Goal: Task Accomplishment & Management: Use online tool/utility

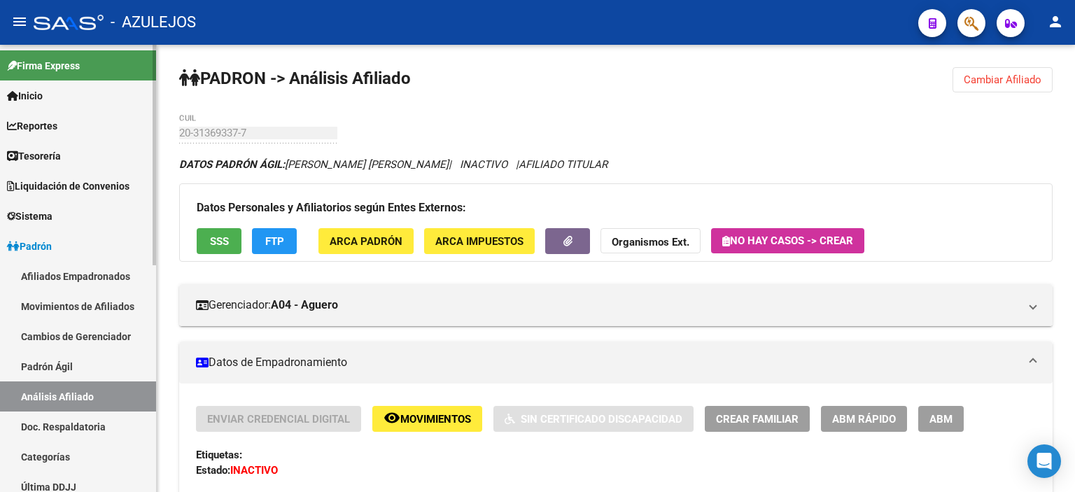
click at [64, 363] on link "Padrón Ágil" at bounding box center [78, 366] width 156 height 30
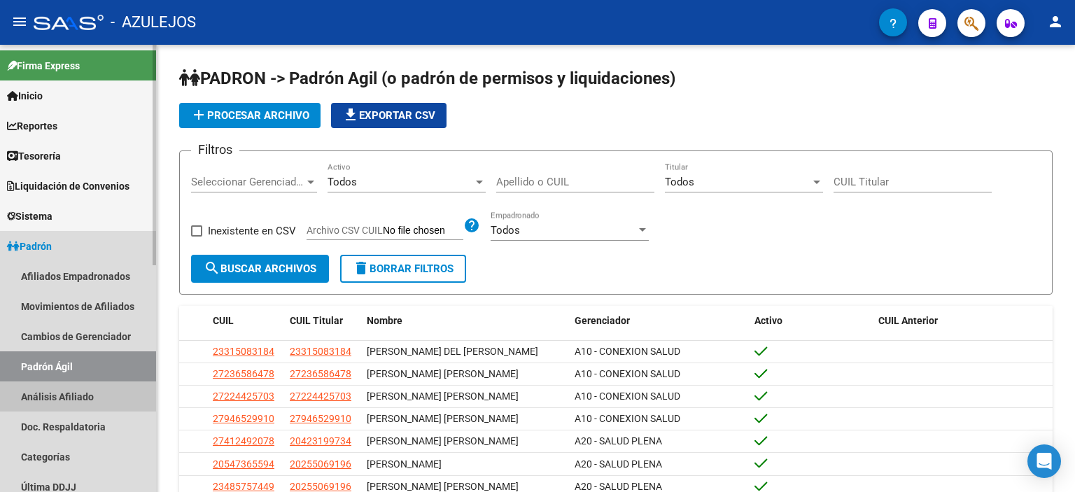
click at [64, 395] on link "Análisis Afiliado" at bounding box center [78, 396] width 156 height 30
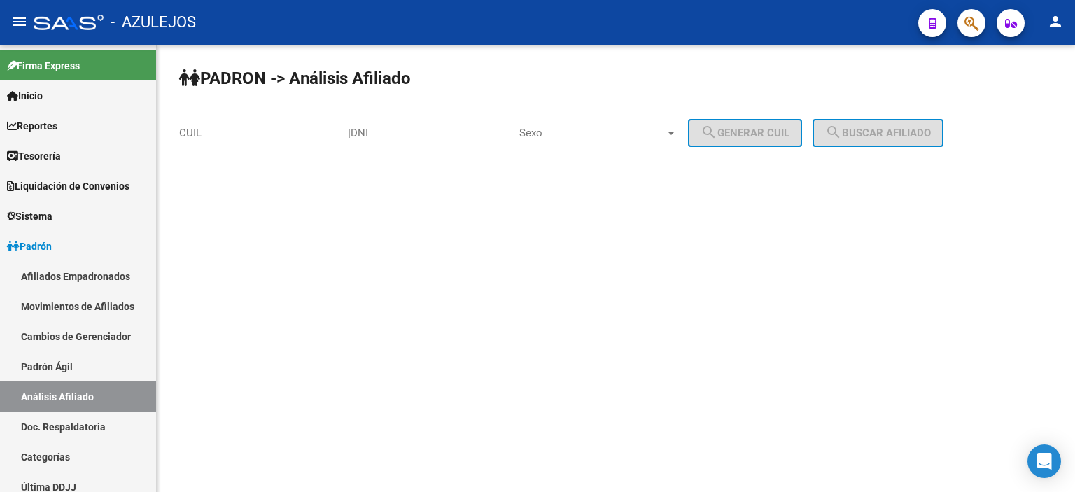
click at [452, 127] on input "DNI" at bounding box center [429, 133] width 158 height 13
type input "37968081"
click at [565, 128] on span "Sexo" at bounding box center [592, 133] width 146 height 13
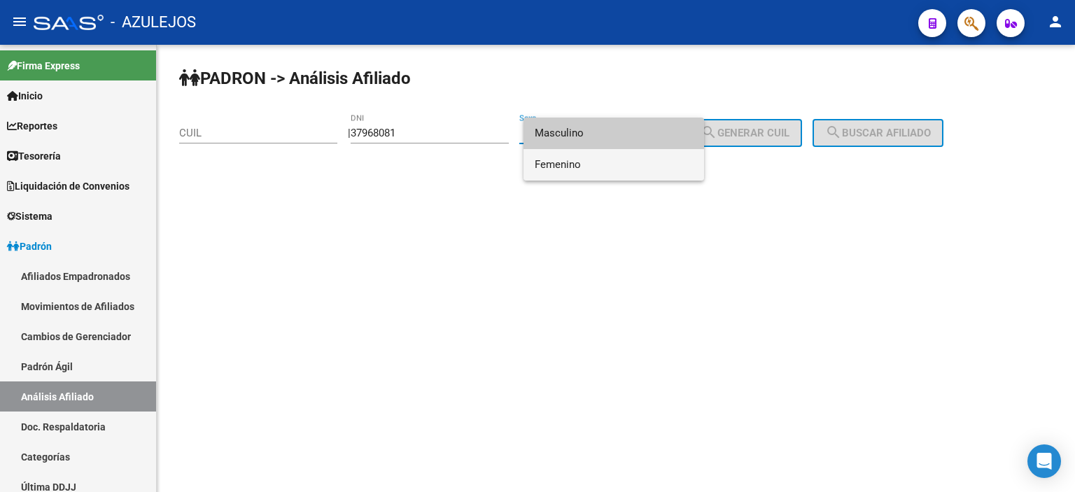
drag, startPoint x: 562, startPoint y: 167, endPoint x: 511, endPoint y: 71, distance: 108.6
click at [562, 167] on span "Femenino" at bounding box center [613, 164] width 158 height 31
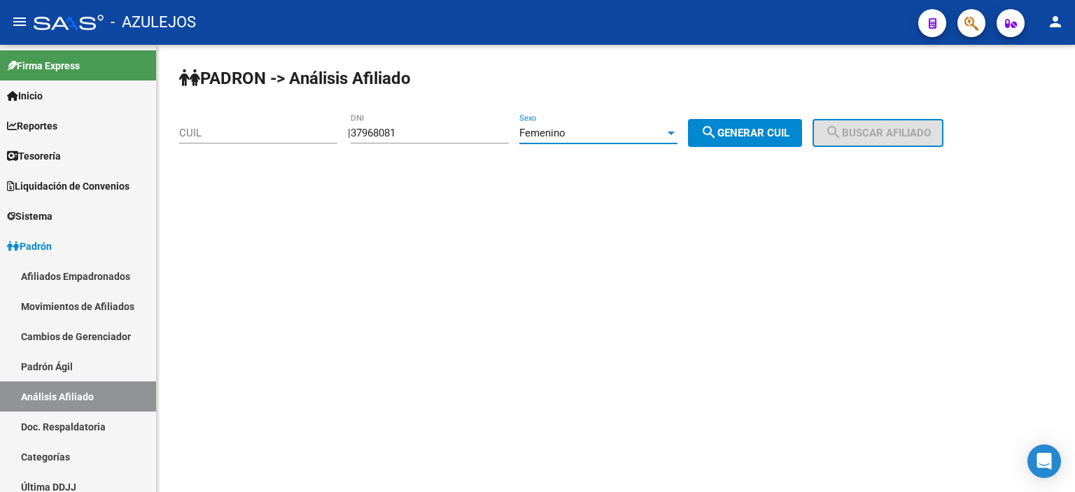
click at [677, 127] on div "Femenino" at bounding box center [598, 133] width 158 height 13
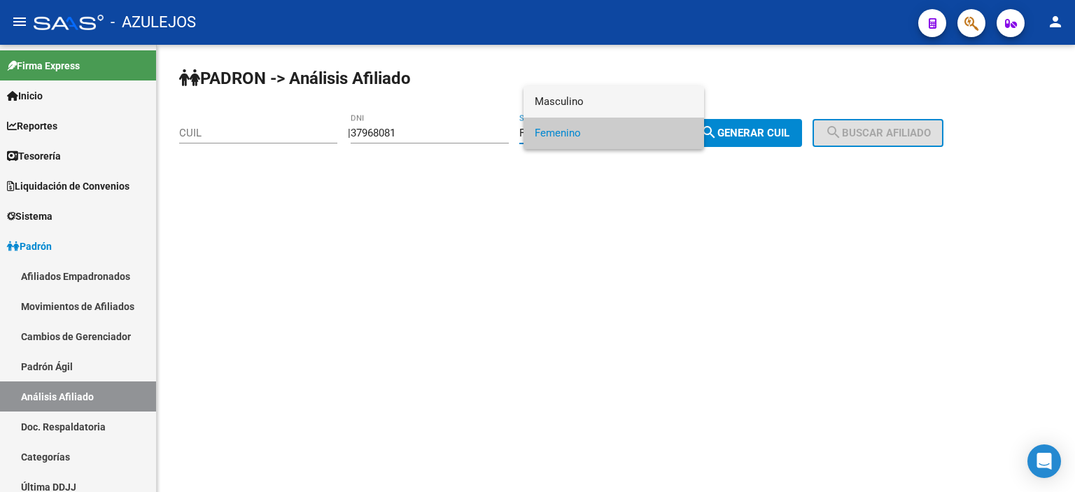
click at [576, 106] on span "Masculino" at bounding box center [613, 101] width 158 height 31
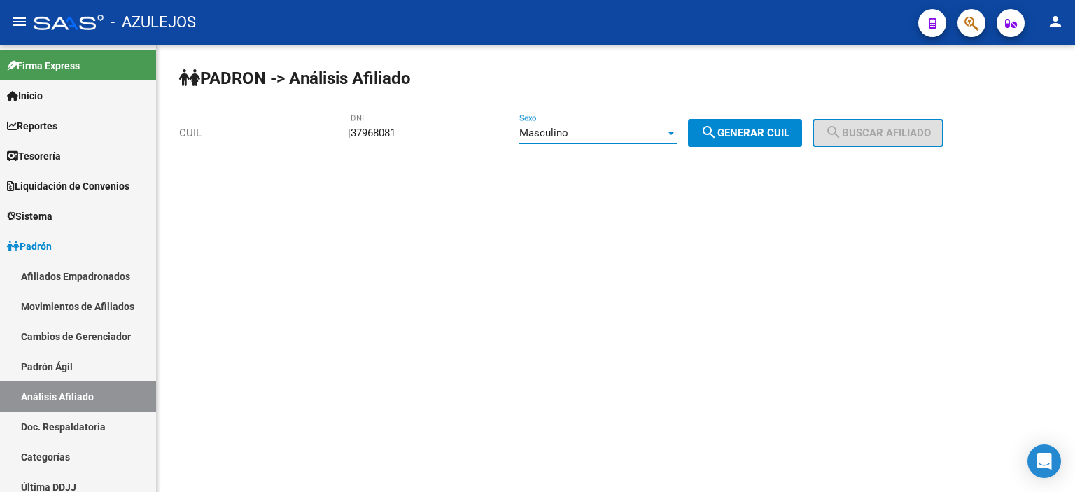
click at [721, 119] on button "search Generar CUIL" at bounding box center [745, 133] width 114 height 28
type input "20-37968081-0"
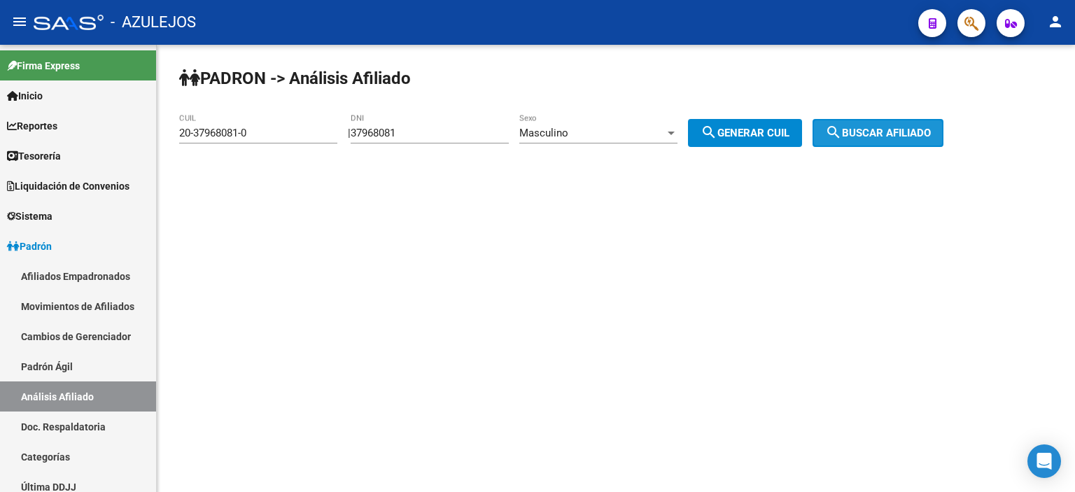
click at [879, 128] on span "search Buscar afiliado" at bounding box center [878, 133] width 106 height 13
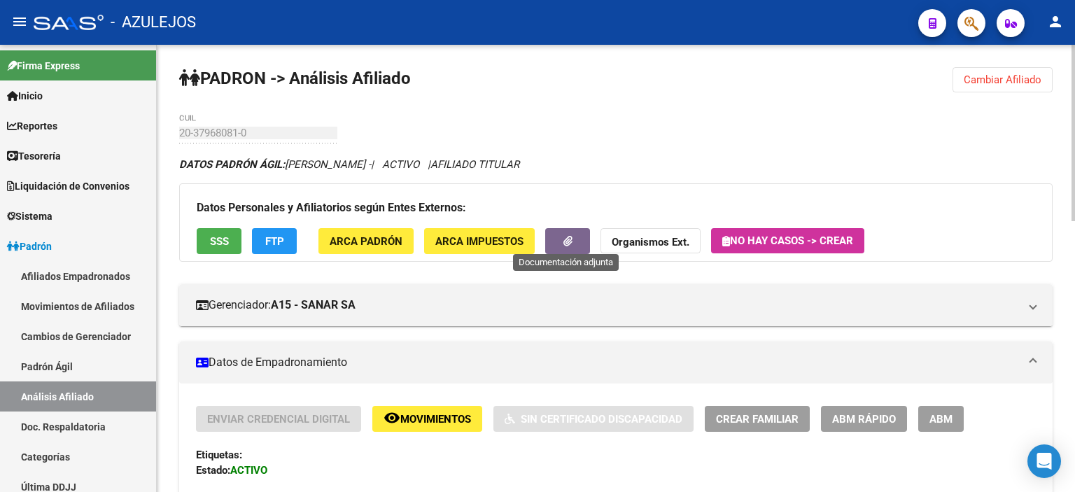
scroll to position [280, 0]
